Goal: Information Seeking & Learning: Learn about a topic

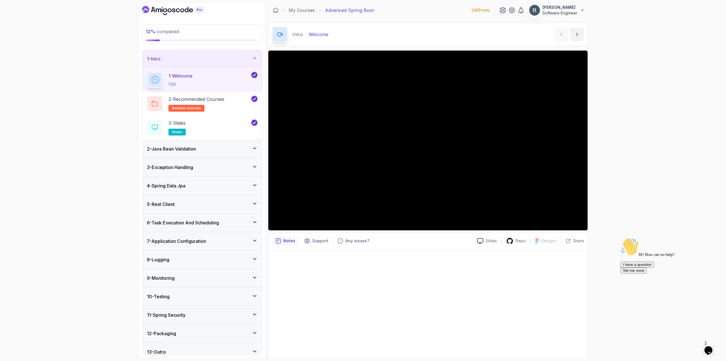
click at [248, 151] on div "2 - Java Bean Validation" at bounding box center [202, 148] width 111 height 7
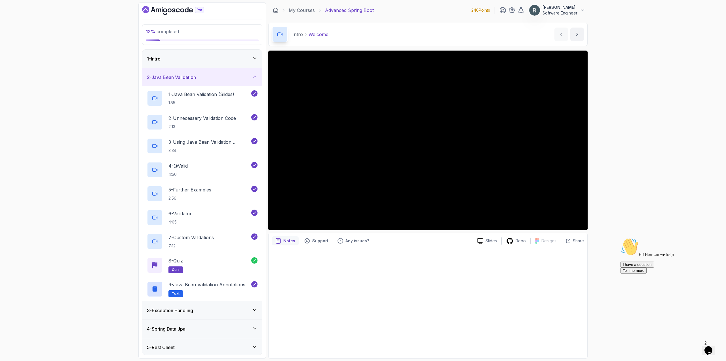
click at [234, 307] on div "3 - Exception Handling" at bounding box center [202, 310] width 111 height 7
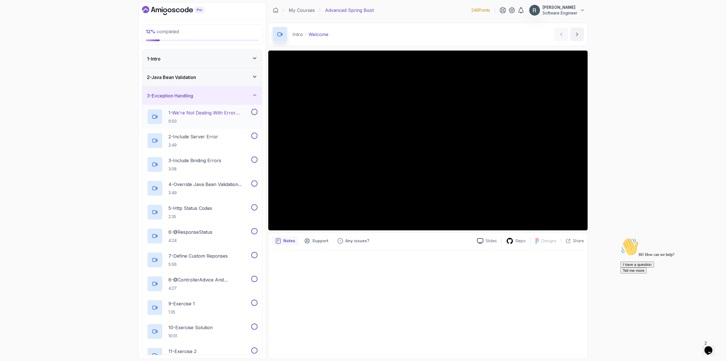
click at [235, 119] on p "6:50" at bounding box center [209, 121] width 82 height 6
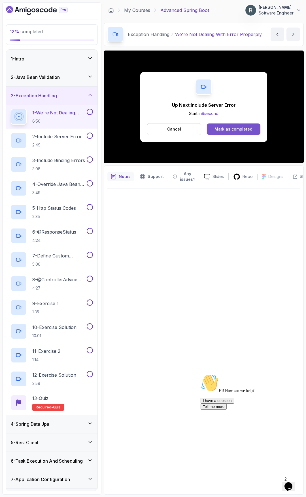
click at [234, 130] on div "Mark as completed" at bounding box center [234, 129] width 38 height 6
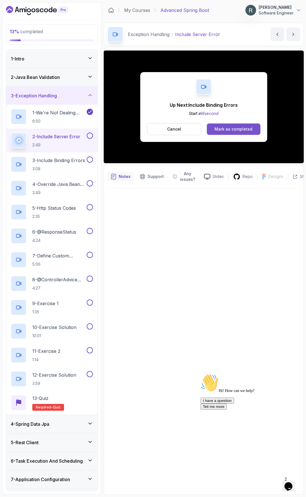
click at [235, 129] on div "Mark as completed" at bounding box center [234, 129] width 38 height 6
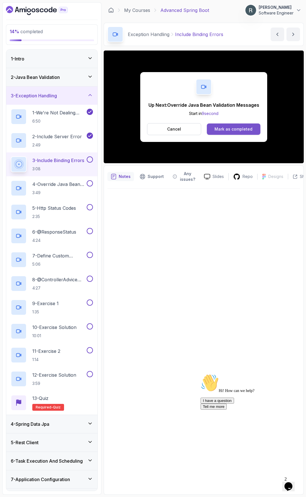
click at [243, 129] on div "Mark as completed" at bounding box center [234, 129] width 38 height 6
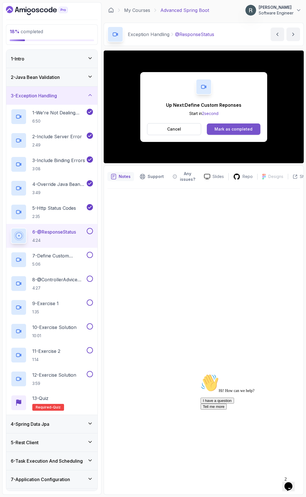
click at [249, 127] on div "Mark as completed" at bounding box center [234, 129] width 38 height 6
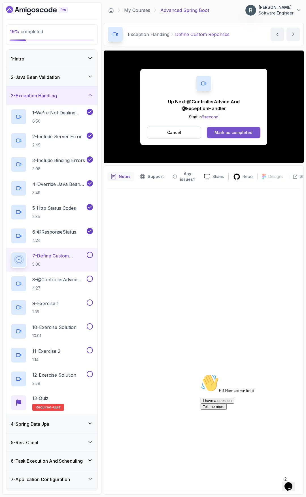
click at [243, 134] on div "Mark as completed" at bounding box center [234, 133] width 38 height 6
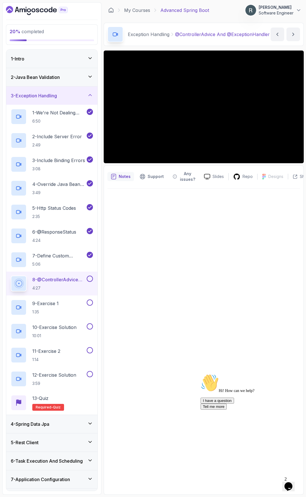
click at [90, 278] on button at bounding box center [90, 278] width 6 height 6
click at [63, 305] on div "9 - Exercise 1 1:35" at bounding box center [48, 307] width 75 height 16
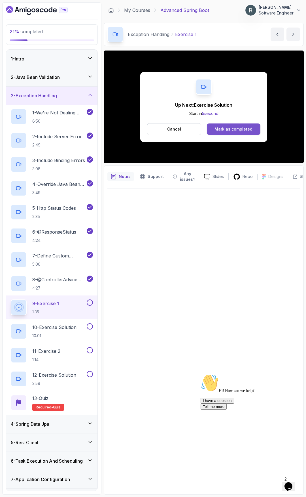
click at [253, 127] on button "Mark as completed" at bounding box center [234, 128] width 54 height 11
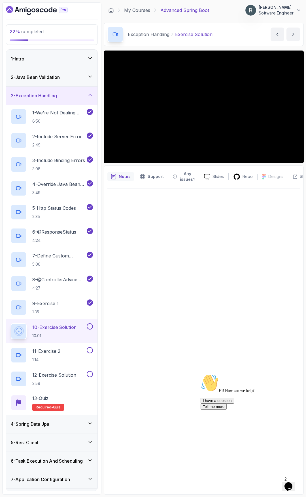
click at [90, 326] on button at bounding box center [90, 326] width 6 height 6
click at [73, 352] on div "11 - Exercise 2 1:14" at bounding box center [48, 355] width 75 height 16
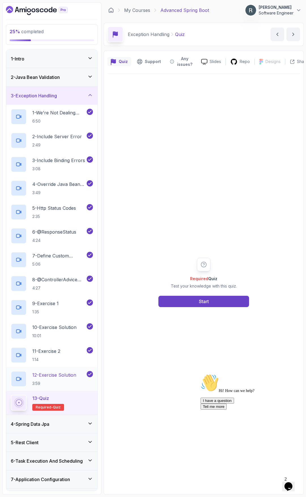
click at [73, 360] on p "12 - Exercise Solution" at bounding box center [54, 374] width 44 height 7
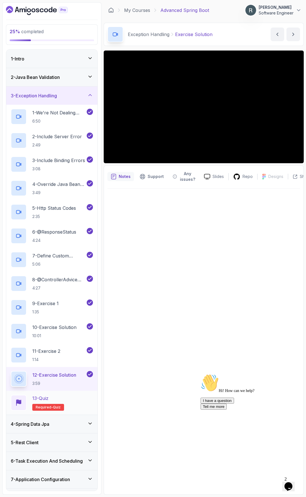
click at [61, 360] on h2 "13 - Quiz Required- quiz" at bounding box center [48, 403] width 32 height 16
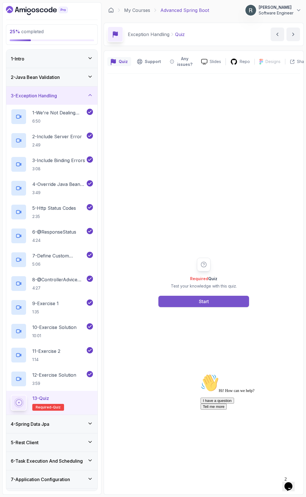
click at [212, 302] on button "Start" at bounding box center [204, 301] width 91 height 11
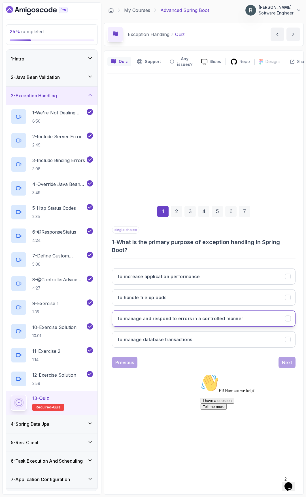
click at [275, 319] on button "To manage and respond to errors in a controlled manner" at bounding box center [204, 318] width 184 height 16
click at [288, 360] on div "Next" at bounding box center [287, 362] width 10 height 7
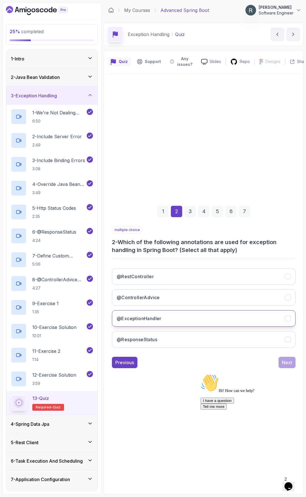
click at [243, 322] on button "@ExceptionHandler" at bounding box center [204, 318] width 184 height 16
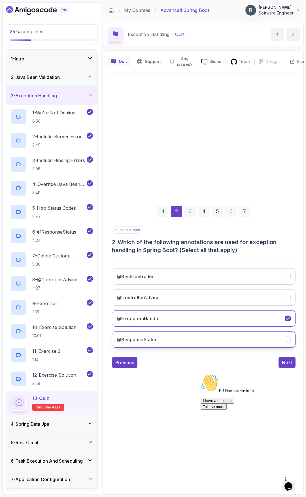
click at [234, 337] on button "@ResponseStatus" at bounding box center [204, 339] width 184 height 16
click at [263, 305] on button "@ControllerAdvice" at bounding box center [204, 297] width 184 height 16
click at [284, 360] on div "Next" at bounding box center [287, 362] width 10 height 7
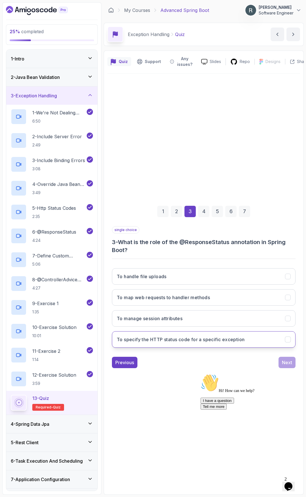
click at [203, 338] on h3 "To specify the HTTP status code for a specific exception" at bounding box center [181, 339] width 128 height 7
click at [286, 360] on div "Next" at bounding box center [287, 362] width 10 height 7
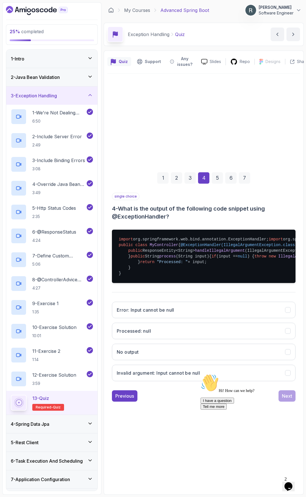
drag, startPoint x: 222, startPoint y: 314, endPoint x: 232, endPoint y: 313, distance: 10.8
click at [232, 283] on pre "import org.springframework.web.bind.annotation.ExceptionHandler; import org.spr…" at bounding box center [204, 255] width 184 height 53
click at [198, 360] on h3 "Invalid argument: Input cannot be null" at bounding box center [158, 372] width 83 height 7
click at [297, 360] on div "Chat attention grabber" at bounding box center [252, 374] width 102 height 0
click at [292, 360] on div "Next" at bounding box center [287, 395] width 10 height 7
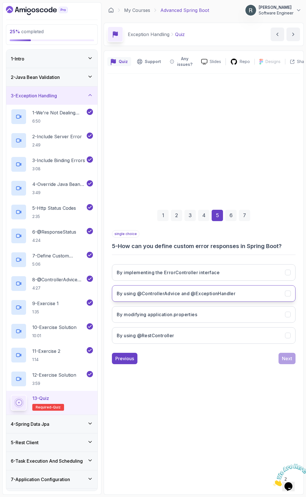
click at [234, 295] on h3 "By using @ControllerAdvice and @ExceptionHandler" at bounding box center [176, 293] width 119 height 7
click at [287, 359] on div "Next" at bounding box center [287, 358] width 10 height 7
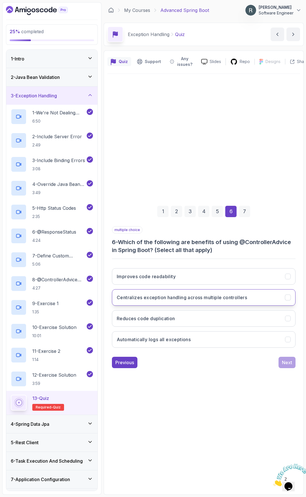
click at [229, 295] on h3 "Centralizes exception handling across multiple controllers" at bounding box center [182, 297] width 130 height 7
click at [234, 314] on button "Reduces code duplication" at bounding box center [204, 318] width 184 height 16
click at [286, 360] on div "Next" at bounding box center [287, 362] width 10 height 7
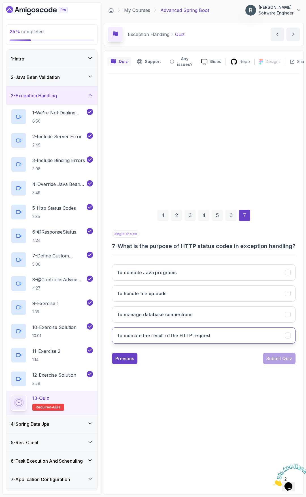
click at [244, 337] on button "To indicate the result of the HTTP request" at bounding box center [204, 335] width 184 height 16
click at [274, 360] on div "Submit Quiz" at bounding box center [280, 358] width 26 height 7
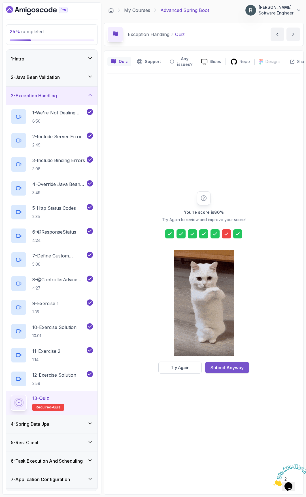
click at [241, 360] on button "Submit Anyway" at bounding box center [227, 367] width 44 height 11
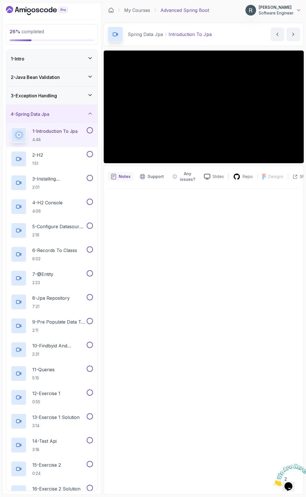
click at [55, 93] on h3 "3 - Exception Handling" at bounding box center [34, 95] width 46 height 7
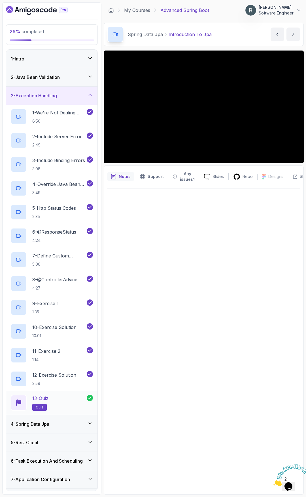
click at [62, 360] on div "13 - Quiz quiz" at bounding box center [49, 403] width 76 height 16
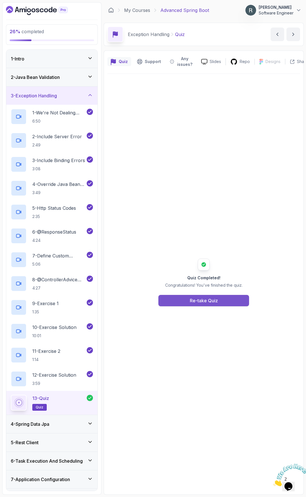
click at [216, 298] on div "Re-take Quiz" at bounding box center [204, 300] width 28 height 7
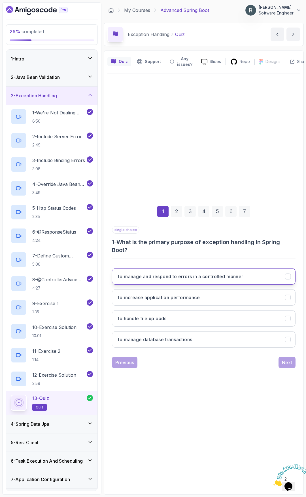
click at [218, 278] on h3 "To manage and respond to errors in a controlled manner" at bounding box center [180, 276] width 127 height 7
click at [290, 360] on div "Next" at bounding box center [287, 362] width 10 height 7
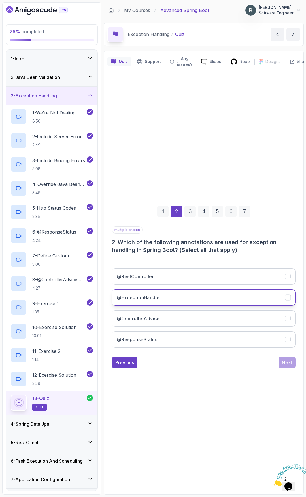
click at [205, 294] on button "@ExceptionHandler" at bounding box center [204, 297] width 184 height 16
click at [194, 317] on button "@ControllerAdvice" at bounding box center [204, 318] width 184 height 16
click at [185, 334] on button "@ResponseStatus" at bounding box center [204, 339] width 184 height 16
click at [288, 360] on div "Next" at bounding box center [287, 362] width 10 height 7
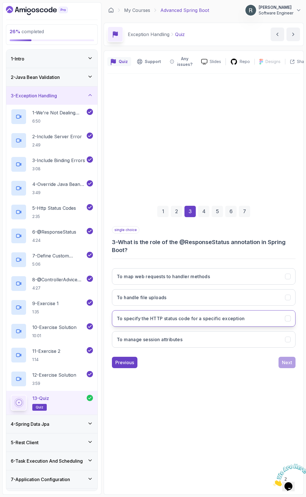
click at [195, 321] on h3 "To specify the HTTP status code for a specific exception" at bounding box center [181, 318] width 128 height 7
click at [288, 360] on div "Next" at bounding box center [287, 362] width 10 height 7
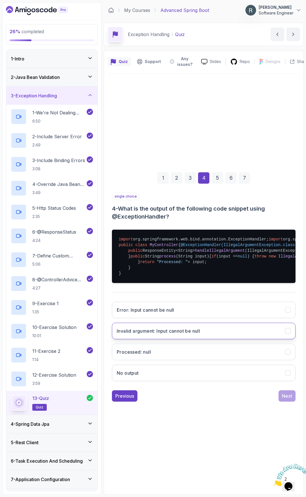
click at [224, 339] on button "Invalid argument: Input cannot be null" at bounding box center [204, 331] width 184 height 16
click at [280, 360] on button "Next" at bounding box center [287, 395] width 17 height 11
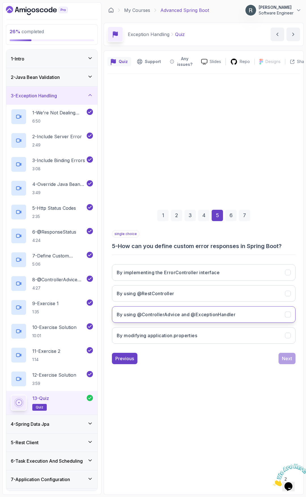
click at [210, 315] on h3 "By using @ControllerAdvice and @ExceptionHandler" at bounding box center [176, 314] width 119 height 7
click at [284, 359] on div "Next" at bounding box center [287, 358] width 10 height 7
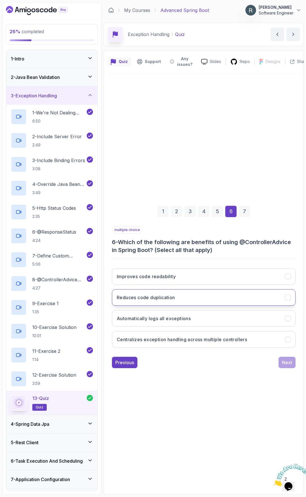
click at [231, 294] on button "Reduces code duplication" at bounding box center [204, 297] width 184 height 16
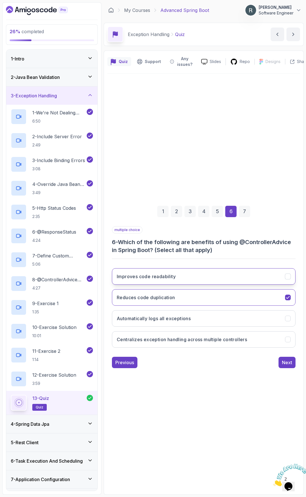
click at [218, 270] on button "Improves code readability" at bounding box center [204, 276] width 184 height 16
click at [215, 319] on button "Automatically logs all exceptions" at bounding box center [204, 318] width 184 height 16
click at [208, 337] on h3 "Centralizes exception handling across multiple controllers" at bounding box center [182, 339] width 130 height 7
click at [282, 360] on button "Next" at bounding box center [287, 362] width 17 height 11
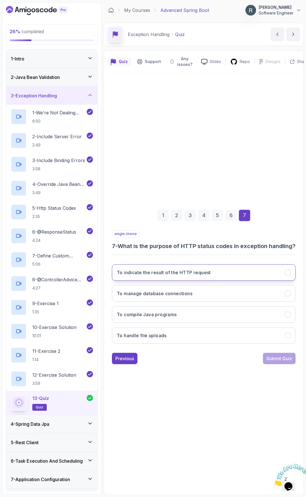
click at [230, 280] on button "To indicate the result of the HTTP request" at bounding box center [204, 272] width 184 height 16
click at [279, 360] on div "Submit Quiz" at bounding box center [280, 358] width 26 height 7
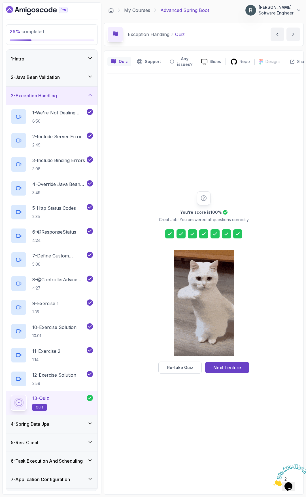
click at [65, 360] on div "4 - Spring Data Jpa" at bounding box center [51, 424] width 91 height 18
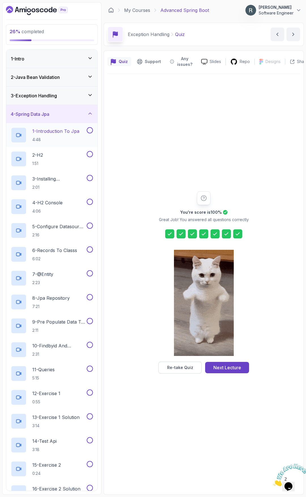
click at [75, 131] on p "1 - Introduction To Jpa" at bounding box center [55, 131] width 47 height 7
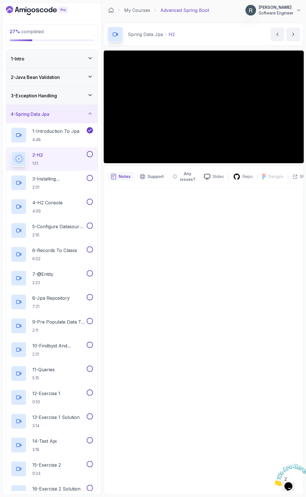
click at [89, 155] on button at bounding box center [90, 154] width 6 height 6
click at [77, 183] on h2 "3 - Installing Dependencies 2:01" at bounding box center [58, 182] width 53 height 15
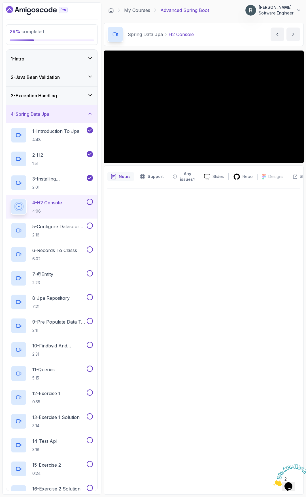
click at [91, 202] on button at bounding box center [90, 202] width 6 height 6
click at [68, 227] on p "5 - Configure Datasource Properties" at bounding box center [58, 226] width 53 height 7
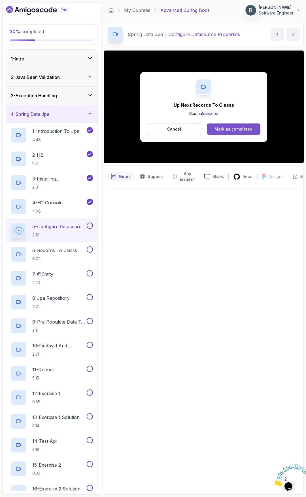
click at [230, 126] on div "Mark as completed" at bounding box center [234, 129] width 38 height 6
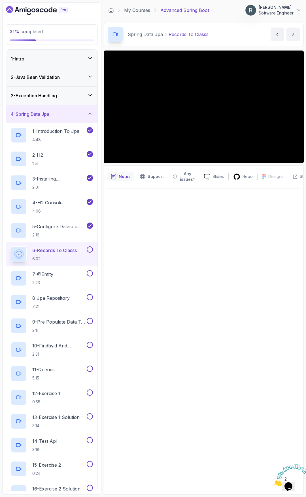
click at [92, 248] on button at bounding box center [90, 249] width 6 height 6
click at [77, 276] on div "7 - @Entity 2:23" at bounding box center [48, 278] width 75 height 16
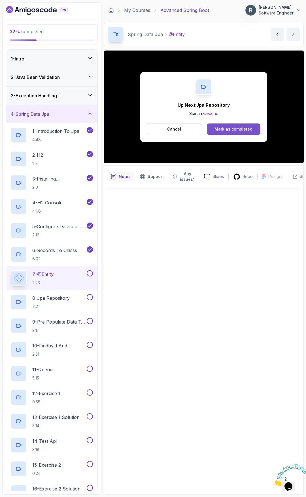
click at [237, 127] on div "Mark as completed" at bounding box center [234, 129] width 38 height 6
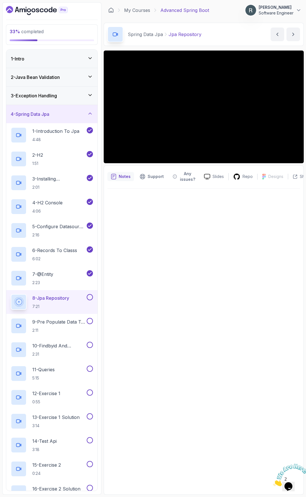
click at [89, 298] on button at bounding box center [90, 297] width 6 height 6
click at [73, 321] on p "9 - Pre Populate Data To H2" at bounding box center [58, 321] width 53 height 7
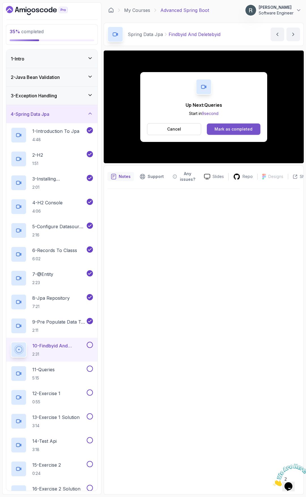
click at [223, 131] on div "Mark as completed" at bounding box center [234, 129] width 38 height 6
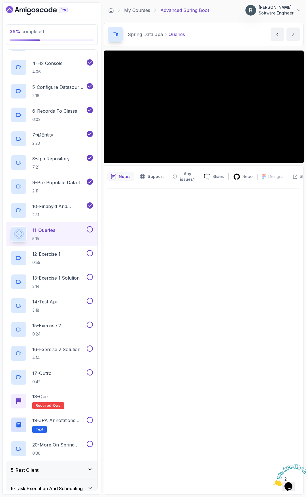
scroll to position [142, 0]
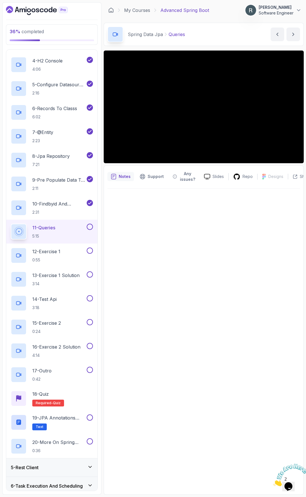
click at [90, 228] on button at bounding box center [90, 227] width 6 height 6
click at [71, 251] on div "12 - Exercise 1 0:55" at bounding box center [48, 255] width 75 height 16
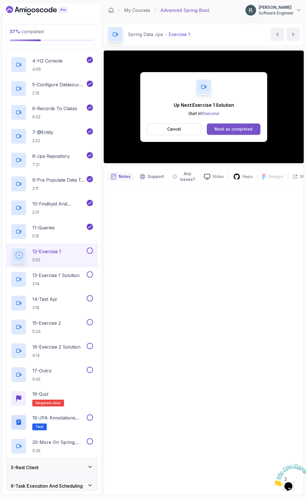
click at [230, 128] on div "Mark as completed" at bounding box center [234, 129] width 38 height 6
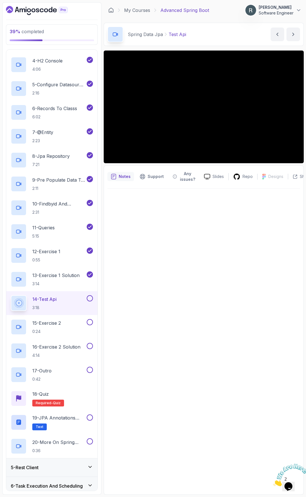
click at [91, 300] on button at bounding box center [90, 298] width 6 height 6
click at [72, 324] on div "15 - Exercise 2 0:24" at bounding box center [48, 327] width 75 height 16
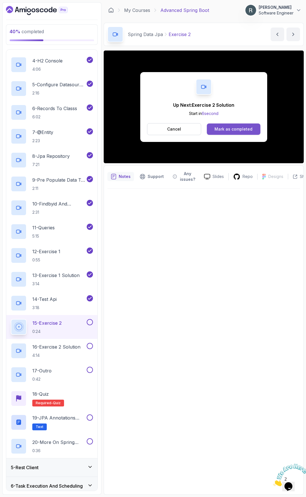
click at [255, 131] on button "Mark as completed" at bounding box center [234, 128] width 54 height 11
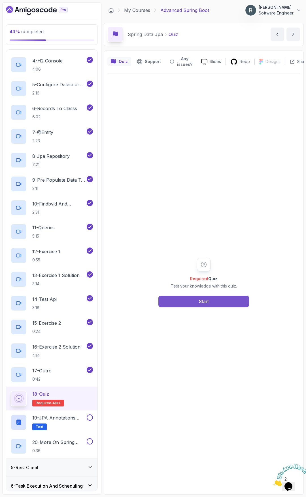
click at [193, 303] on button "Start" at bounding box center [204, 301] width 91 height 11
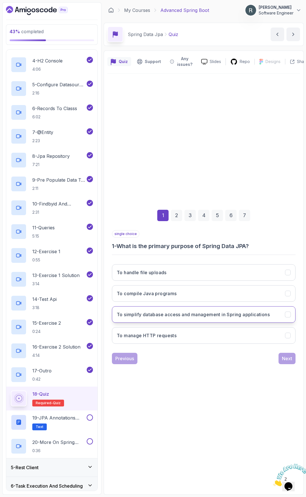
click at [185, 318] on button "To simplify database access and management in Spring applications" at bounding box center [204, 314] width 184 height 16
click at [291, 359] on div "Next" at bounding box center [287, 358] width 10 height 7
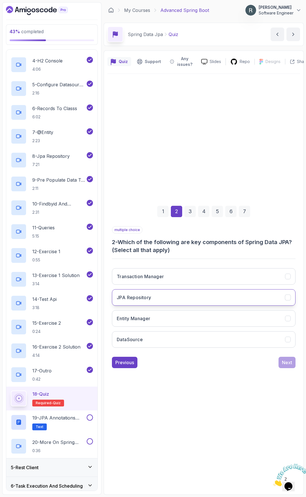
click at [186, 299] on button "JPA Repository" at bounding box center [204, 297] width 184 height 16
click at [182, 319] on button "Entity Manager" at bounding box center [204, 318] width 184 height 16
drag, startPoint x: 179, startPoint y: 338, endPoint x: 181, endPoint y: 320, distance: 17.7
click at [179, 337] on button "DataSource" at bounding box center [204, 339] width 184 height 16
click at [182, 279] on button "Transaction Manager" at bounding box center [204, 276] width 184 height 16
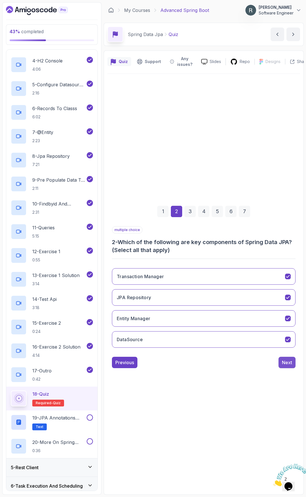
click at [289, 360] on div "Next" at bounding box center [287, 362] width 10 height 7
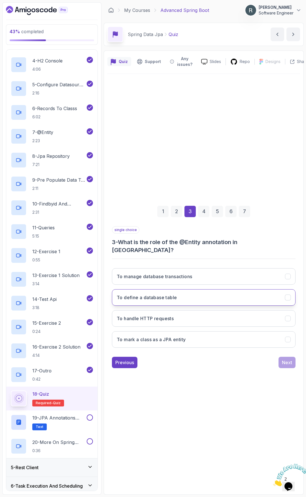
click at [243, 298] on button "To define a database table" at bounding box center [204, 297] width 184 height 16
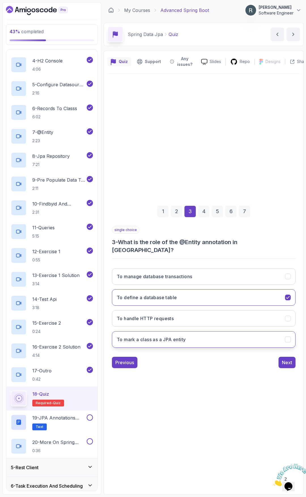
click at [264, 335] on button "To mark a class as a JPA entity" at bounding box center [204, 339] width 184 height 16
click at [289, 359] on div "Next" at bounding box center [287, 362] width 10 height 7
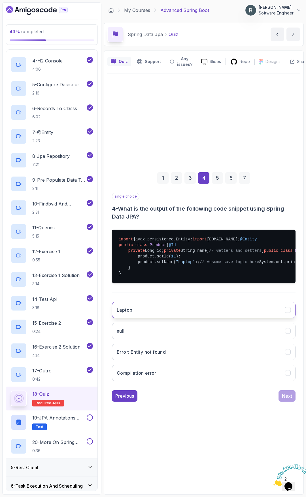
click at [258, 318] on button "Laptop" at bounding box center [204, 310] width 184 height 16
click at [288, 360] on div "Next" at bounding box center [287, 395] width 10 height 7
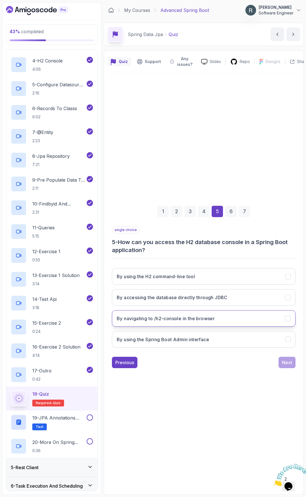
click at [224, 322] on button "By navigating to /h2-console in the browser" at bounding box center [204, 318] width 184 height 16
click at [285, 360] on div "Next" at bounding box center [287, 362] width 10 height 7
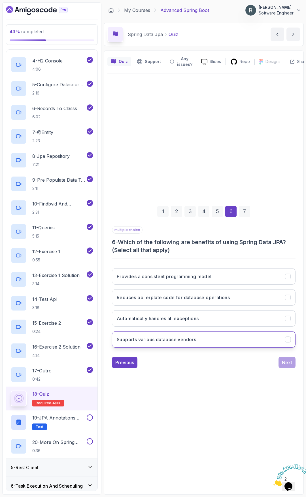
click at [227, 341] on button "Supports various database vendors" at bounding box center [204, 339] width 184 height 16
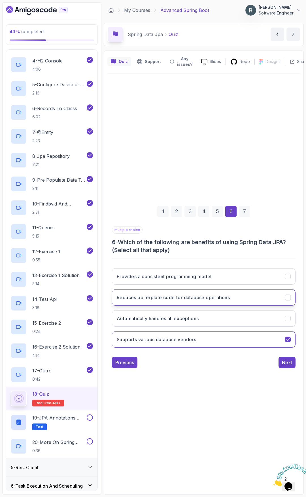
click at [229, 300] on h3 "Reduces boilerplate code for database operations" at bounding box center [173, 297] width 113 height 7
click at [219, 278] on button "Provides a consistent programming model" at bounding box center [204, 276] width 184 height 16
click at [292, 360] on button "Next" at bounding box center [287, 362] width 17 height 11
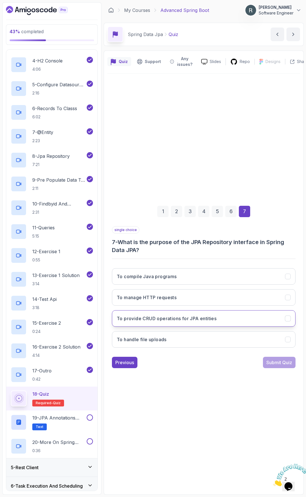
click at [236, 320] on button "To provide CRUD operations for JPA entities" at bounding box center [204, 318] width 184 height 16
click at [275, 360] on div "Submit Quiz" at bounding box center [280, 362] width 26 height 7
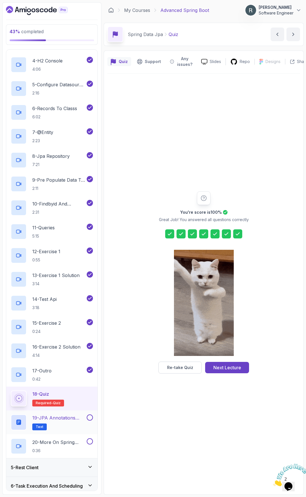
click at [71, 360] on h2 "19 - JPA Annotations Cheat Sheet Text" at bounding box center [58, 422] width 53 height 16
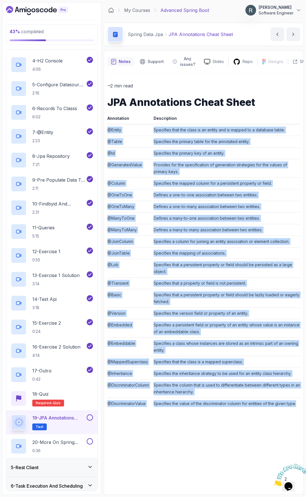
drag, startPoint x: 298, startPoint y: 404, endPoint x: 108, endPoint y: 126, distance: 336.6
click at [108, 126] on tbody "@Entity Specifies that the class is an entity and is mapped to a database table…" at bounding box center [204, 266] width 193 height 285
copy tbody "@Entity Specifies that the class is an entity and is mapped to a database table…"
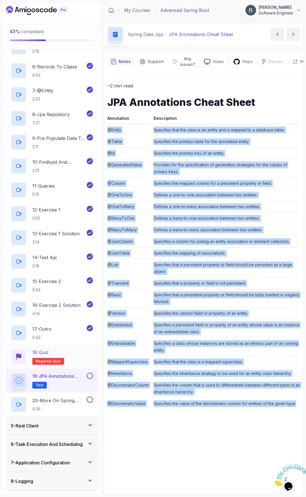
scroll to position [199, 0]
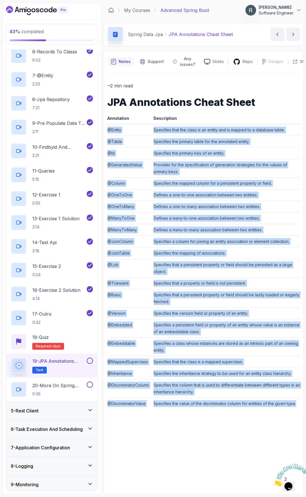
click at [90, 360] on button at bounding box center [90, 360] width 6 height 6
click at [83, 360] on p "20 - More On Spring Data JPA Later" at bounding box center [58, 385] width 53 height 7
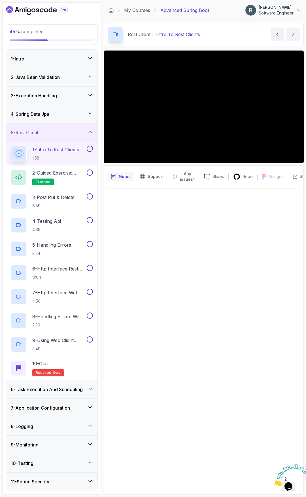
click at [89, 148] on button at bounding box center [90, 149] width 6 height 6
click at [73, 178] on h2 "2 - Guided Exercise: Building a REST Client exercise" at bounding box center [58, 177] width 53 height 16
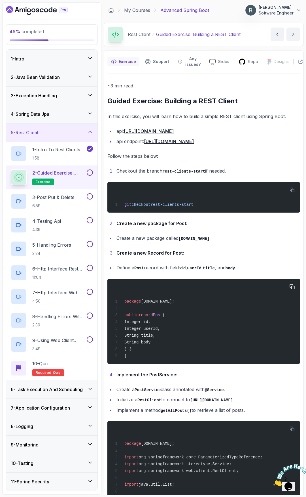
drag, startPoint x: 167, startPoint y: 344, endPoint x: 142, endPoint y: 323, distance: 32.0
click at [142, 323] on div "package [DOMAIN_NAME]; public record Post ( Integer id, Integer userId, String …" at bounding box center [204, 321] width 184 height 78
copy code "Integer id, Integer userId, String title, String body"
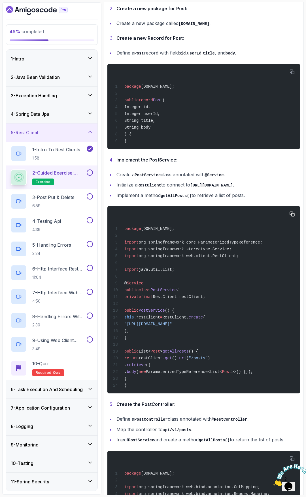
scroll to position [255, 0]
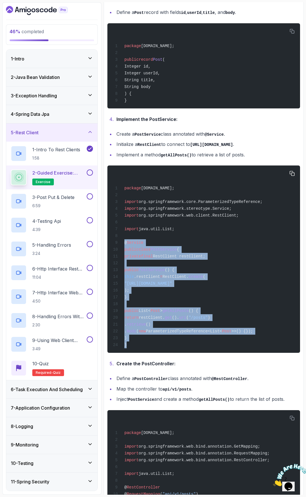
drag, startPoint x: 125, startPoint y: 303, endPoint x: 146, endPoint y: 354, distance: 55.2
click at [146, 349] on div "package [DOMAIN_NAME]; import org.springframework.core.ParameterizedTypeReferen…" at bounding box center [204, 259] width 184 height 180
copy code "@ Service public class PostService { private final RestClient restClient; publi…"
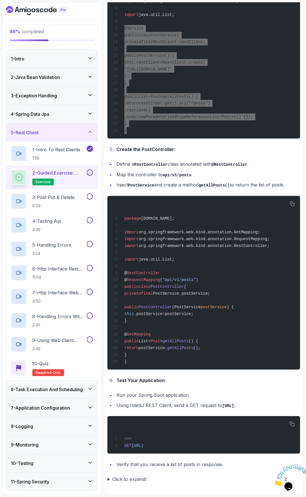
scroll to position [486, 0]
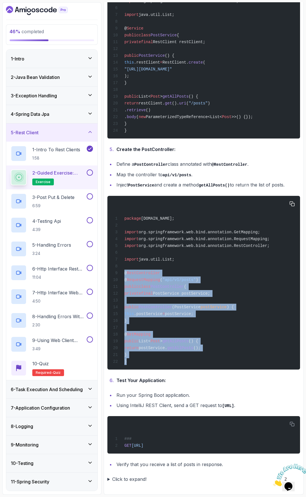
drag, startPoint x: 128, startPoint y: 361, endPoint x: 123, endPoint y: 268, distance: 92.9
click at [123, 268] on div "package [DOMAIN_NAME]; import org.springframework.web.bind.annotation.GetMappin…" at bounding box center [204, 282] width 184 height 167
copy code "@ RestController @ RequestMapping ( "api/v1/posts" ) public class PostControlle…"
click at [91, 171] on button at bounding box center [90, 172] width 6 height 6
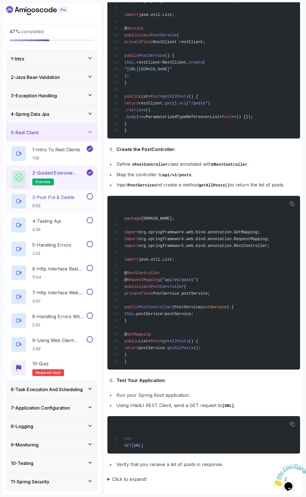
click at [68, 197] on p "3 - Post Put & Delete" at bounding box center [53, 197] width 42 height 7
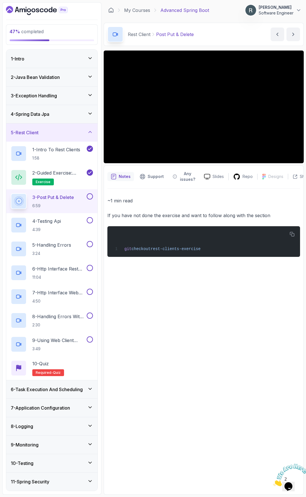
click at [91, 195] on button at bounding box center [90, 196] width 6 height 6
click at [74, 220] on div "4 - Testing Api 4:39" at bounding box center [48, 225] width 75 height 16
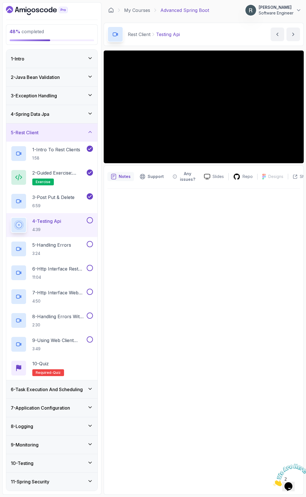
click at [90, 220] on button at bounding box center [90, 220] width 6 height 6
click at [62, 250] on h2 "5 - Handling Errors 3:24" at bounding box center [51, 248] width 39 height 15
